Goal: Information Seeking & Learning: Learn about a topic

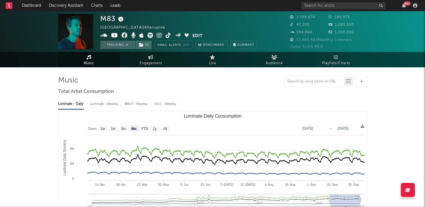
select select "6m"
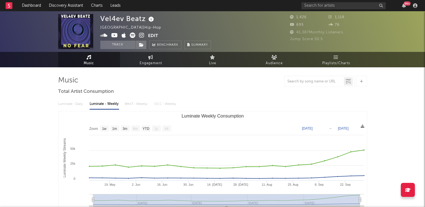
select select "1w"
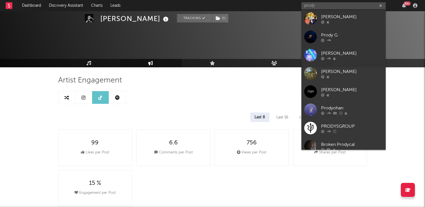
select select "6m"
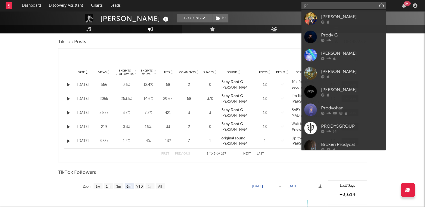
type input "p"
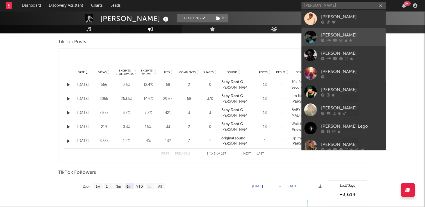
type input "obed"
click at [327, 35] on div "Obed" at bounding box center [352, 35] width 62 height 7
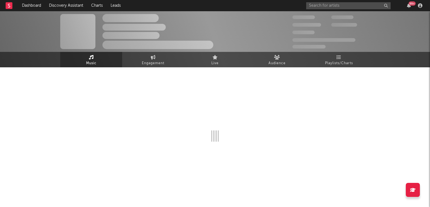
select select "1w"
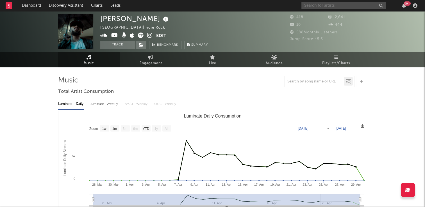
click at [324, 7] on input "text" at bounding box center [344, 5] width 84 height 7
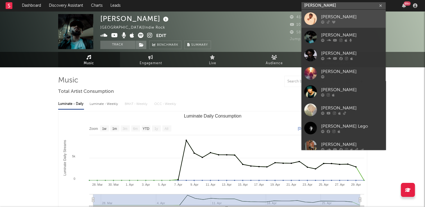
type input "obed"
click at [327, 15] on div "OBED" at bounding box center [352, 16] width 62 height 7
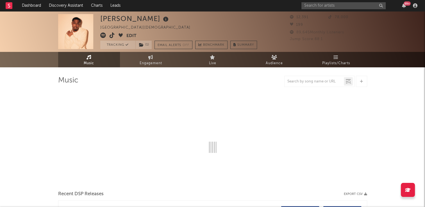
select select "6m"
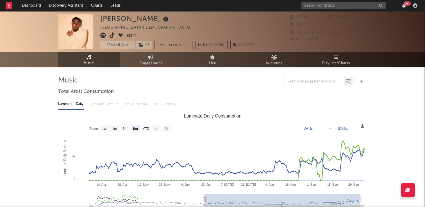
click at [162, 19] on icon at bounding box center [166, 19] width 8 height 8
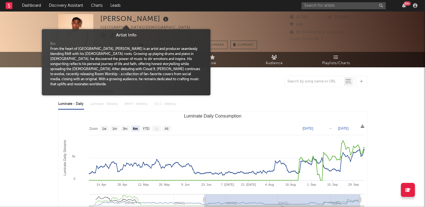
click at [177, 21] on div "OBED United Kingdom | Gospel Edit Tracking ( 1 ) Email Alerts Off Benchmark Sum…" at bounding box center [178, 31] width 157 height 35
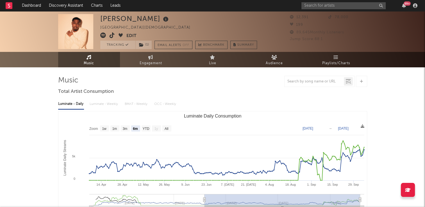
click at [113, 37] on icon at bounding box center [112, 36] width 5 height 6
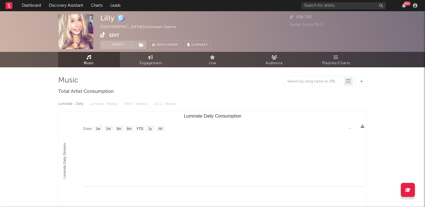
select select "1w"
